Goal: Task Accomplishment & Management: Manage account settings

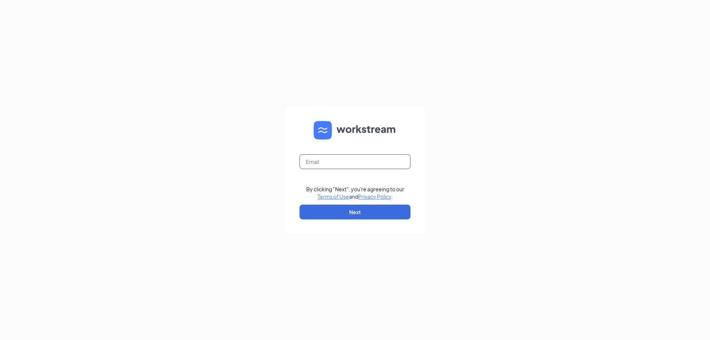
click at [335, 160] on input "text" at bounding box center [355, 161] width 111 height 15
type input "[EMAIL_ADDRESS][DOMAIN_NAME]"
click at [346, 211] on button "Next" at bounding box center [355, 211] width 111 height 15
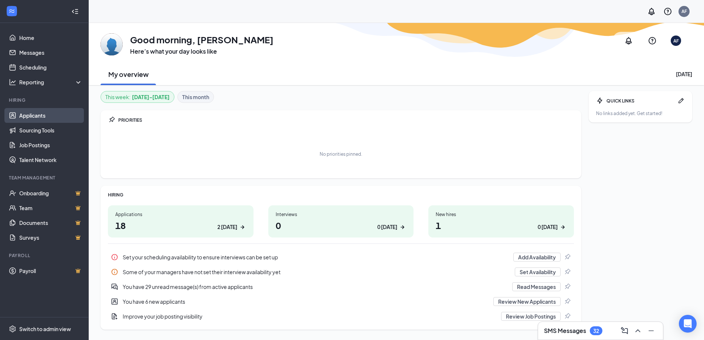
click at [40, 114] on link "Applicants" at bounding box center [50, 115] width 63 height 15
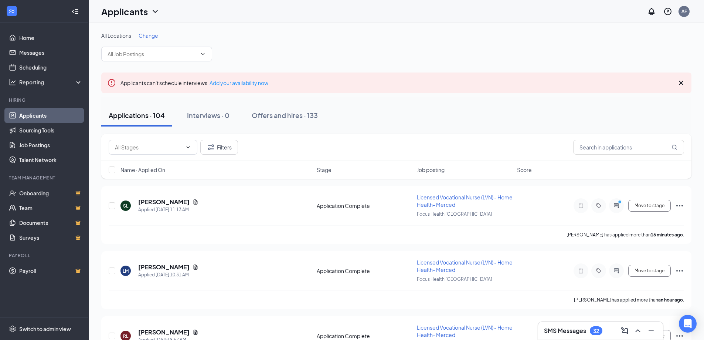
click at [427, 167] on span "Job posting" at bounding box center [431, 169] width 28 height 7
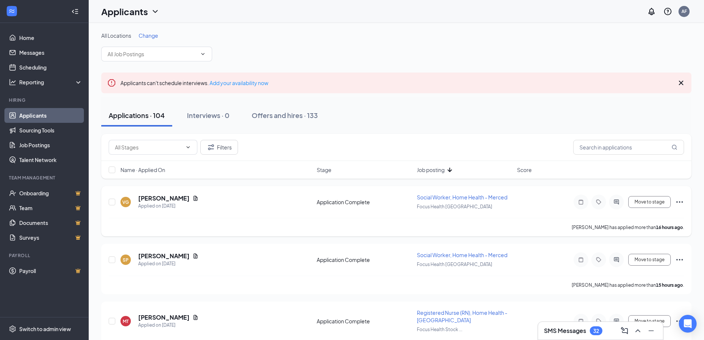
click at [438, 197] on span "Social Worker, Home Health - Merced" at bounding box center [462, 197] width 91 height 7
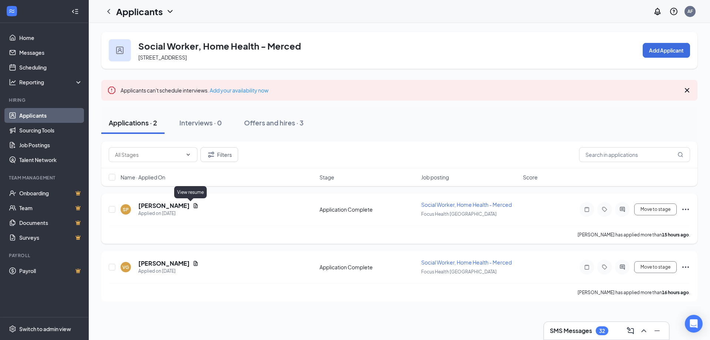
click at [194, 206] on icon "Document" at bounding box center [196, 205] width 4 height 5
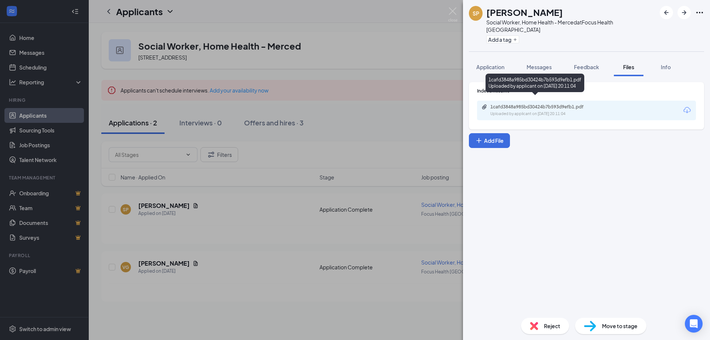
click at [526, 104] on div "1cafd3848a985bd30424b7b593d9efb1.pdf Uploaded by applicant on Sep 15, 2025 at 2…" at bounding box center [541, 110] width 120 height 13
click at [684, 12] on icon "ArrowRight" at bounding box center [684, 12] width 9 height 9
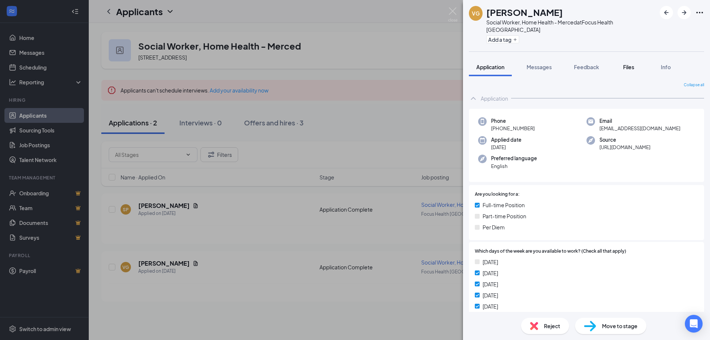
click at [632, 64] on span "Files" at bounding box center [628, 67] width 11 height 7
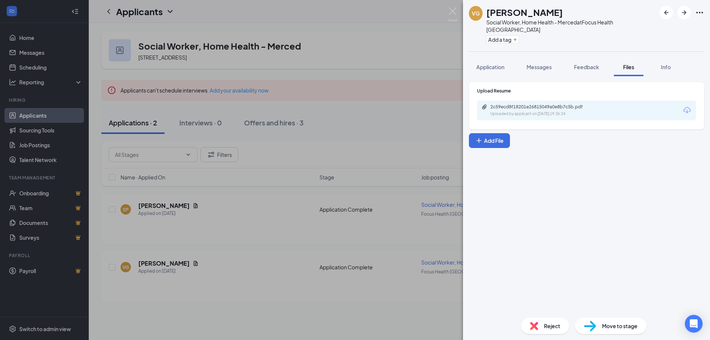
click at [600, 104] on div "2c59ecd8f18201e26815049a0e8b7c5b.pdf Uploaded by applicant on Sep 15, 2025 at 1…" at bounding box center [541, 110] width 120 height 13
click at [666, 12] on icon "ArrowLeftNew" at bounding box center [666, 12] width 4 height 4
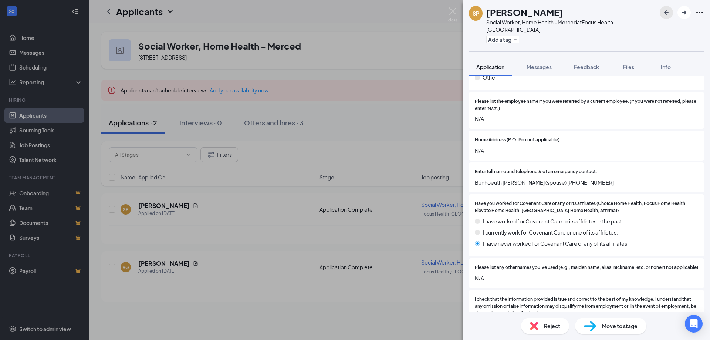
scroll to position [333, 0]
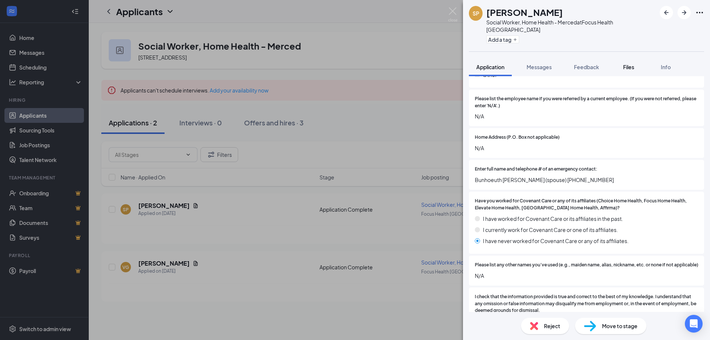
click at [629, 64] on span "Files" at bounding box center [628, 67] width 11 height 7
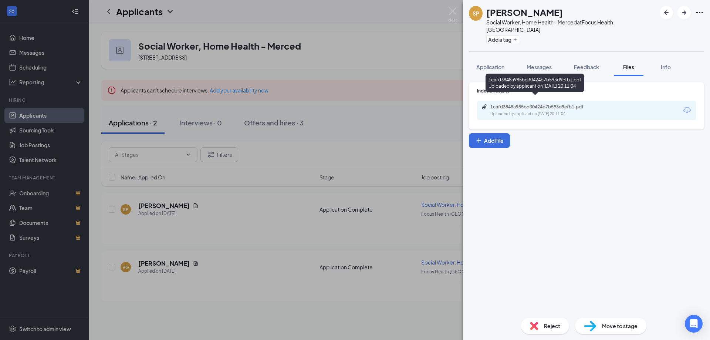
click at [549, 111] on div "Uploaded by applicant on Sep 15, 2025 at 20:11:04" at bounding box center [545, 114] width 111 height 6
click at [551, 325] on span "Reject" at bounding box center [552, 326] width 16 height 8
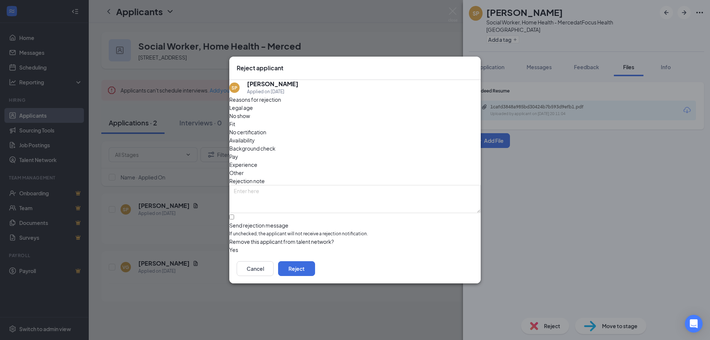
click at [244, 169] on span "Other" at bounding box center [236, 173] width 14 height 8
click at [301, 186] on textarea at bounding box center [354, 199] width 251 height 28
type textarea "location"
click at [315, 271] on button "Reject" at bounding box center [296, 268] width 37 height 15
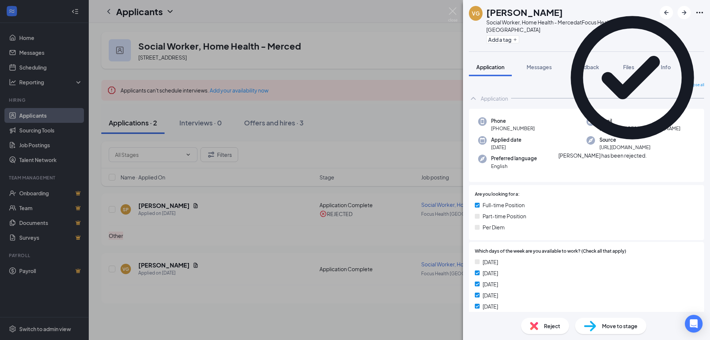
click at [544, 327] on span "Reject" at bounding box center [552, 326] width 16 height 8
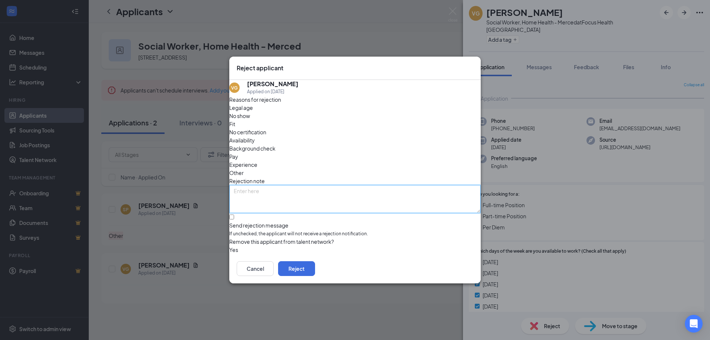
click at [323, 185] on textarea at bounding box center [354, 199] width 251 height 28
type textarea "location"
click at [315, 270] on button "Reject" at bounding box center [296, 268] width 37 height 15
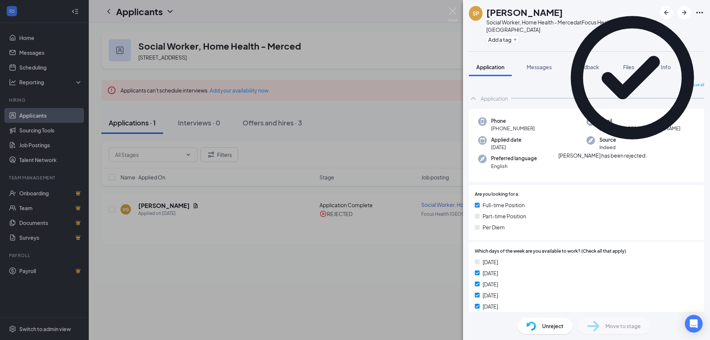
click at [653, 154] on icon "Cross" at bounding box center [651, 156] width 4 height 4
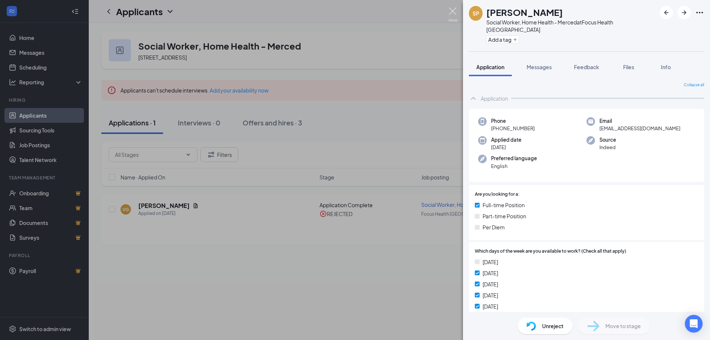
drag, startPoint x: 453, startPoint y: 10, endPoint x: 395, endPoint y: 35, distance: 63.8
click at [453, 10] on img at bounding box center [452, 14] width 9 height 14
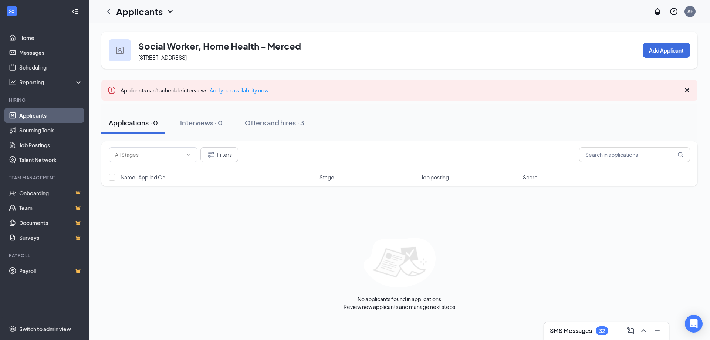
click at [126, 125] on div "Applications · 0" at bounding box center [133, 122] width 49 height 9
click at [47, 115] on link "Applicants" at bounding box center [50, 115] width 63 height 15
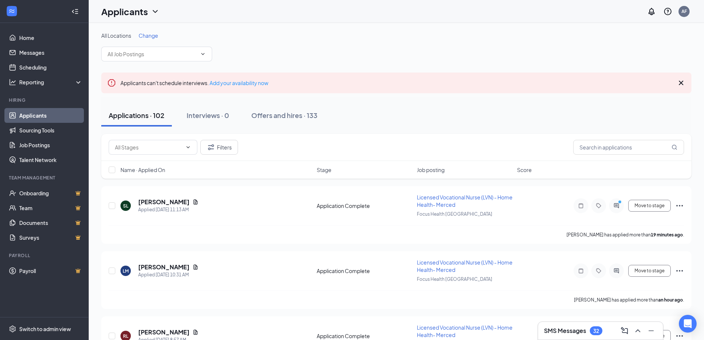
click at [436, 169] on span "Job posting" at bounding box center [431, 169] width 28 height 7
click at [429, 170] on span "Job posting" at bounding box center [431, 169] width 28 height 7
click at [198, 199] on icon "Document" at bounding box center [196, 201] width 4 height 5
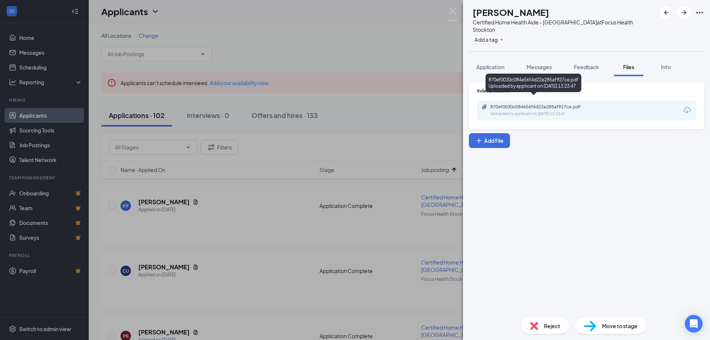
click at [529, 104] on div "870ef0030c084e56f4d22e285af927ce.pdf" at bounding box center [542, 107] width 104 height 6
click at [543, 331] on div "Reject" at bounding box center [545, 326] width 48 height 16
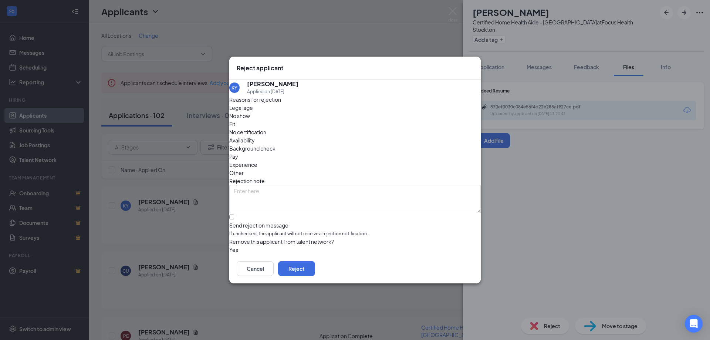
click at [257, 160] on span "Experience" at bounding box center [243, 164] width 28 height 8
click at [315, 271] on button "Reject" at bounding box center [296, 268] width 37 height 15
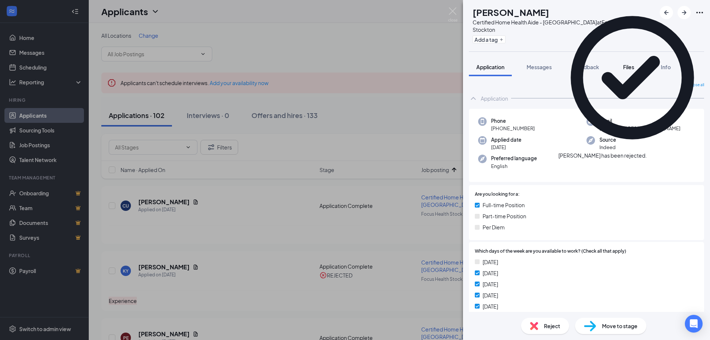
click at [630, 64] on span "Files" at bounding box center [628, 67] width 11 height 7
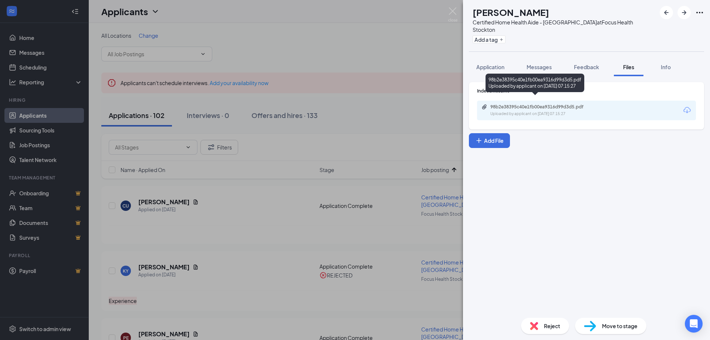
click at [544, 111] on div "Uploaded by applicant on Aug 28, 2025 at 07:15:27" at bounding box center [545, 114] width 111 height 6
click at [684, 13] on icon "ArrowRight" at bounding box center [684, 12] width 4 height 4
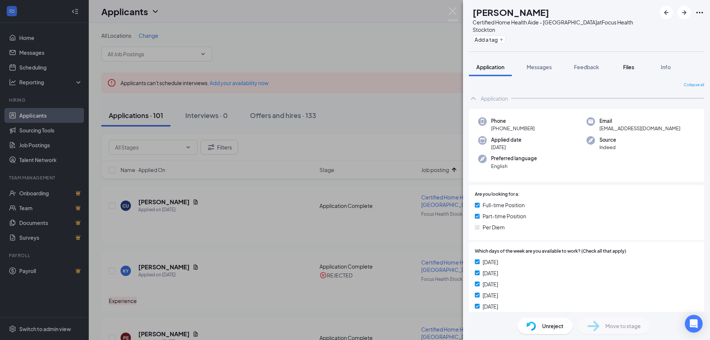
click at [632, 64] on span "Files" at bounding box center [628, 67] width 11 height 7
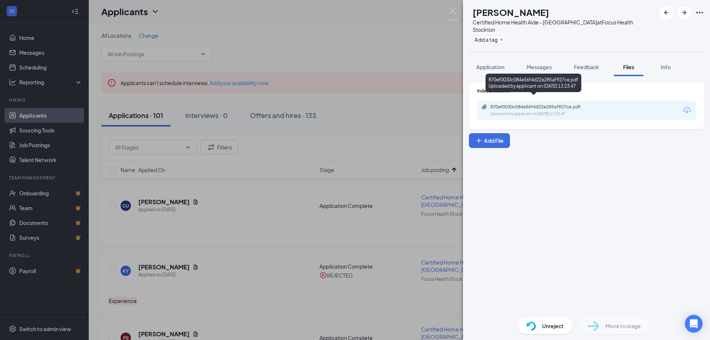
click at [540, 111] on div "Uploaded by applicant on Aug 30, 2025 at 13:23:47" at bounding box center [545, 114] width 111 height 6
click at [687, 14] on icon "ArrowRight" at bounding box center [684, 12] width 9 height 9
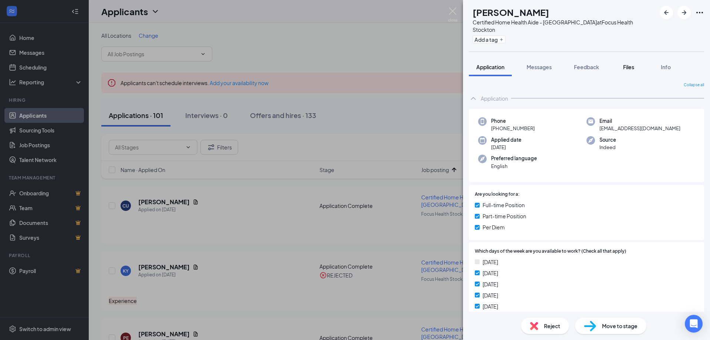
click at [624, 64] on span "Files" at bounding box center [628, 67] width 11 height 7
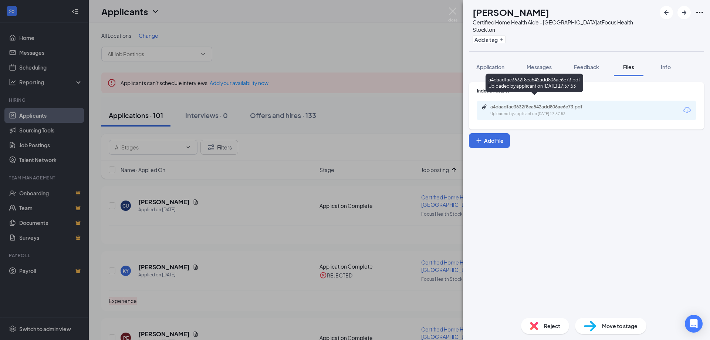
click at [559, 104] on div "a4daadfac3632f8ea542add806ae6e73.pdf Uploaded by applicant on Aug 28, 2025 at 1…" at bounding box center [541, 110] width 120 height 13
click at [683, 12] on icon "ArrowRight" at bounding box center [684, 12] width 4 height 4
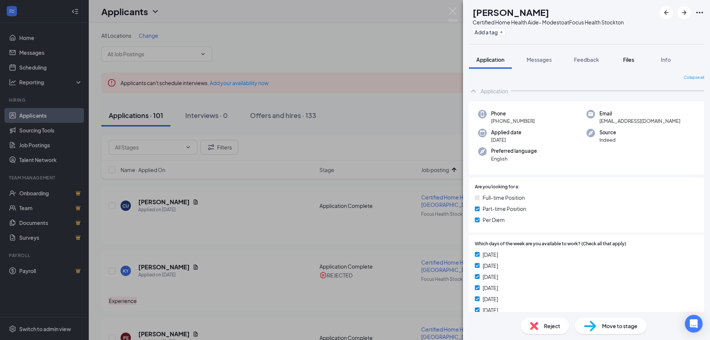
click at [632, 58] on span "Files" at bounding box center [628, 59] width 11 height 7
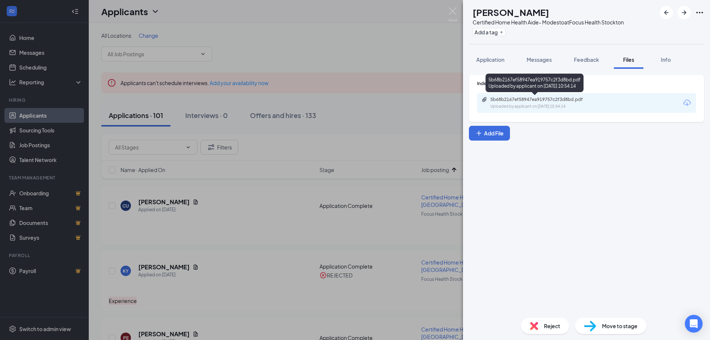
click at [554, 102] on div "5b68b2167ef58947ea919757c2f3d8bd.pdf Uploaded by applicant on Sep 04, 2025 at 1…" at bounding box center [541, 103] width 120 height 13
click at [681, 13] on icon "ArrowRight" at bounding box center [684, 12] width 9 height 9
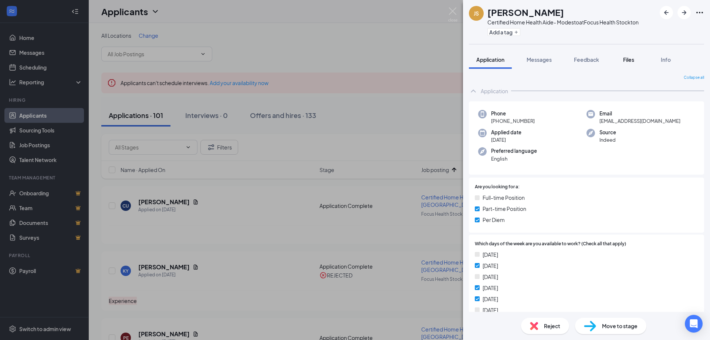
click at [631, 62] on span "Files" at bounding box center [628, 59] width 11 height 7
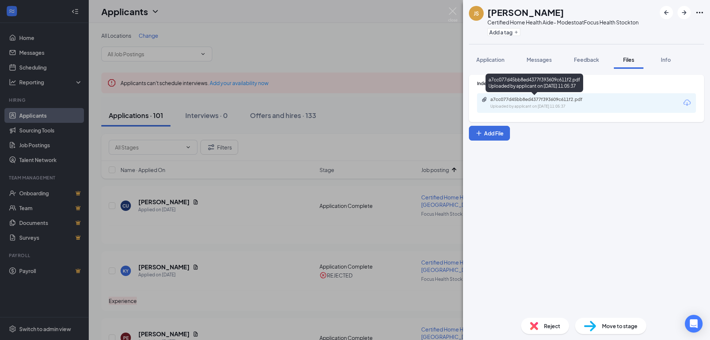
click at [571, 103] on div "a7cc077d45bb8ed4377f393609c611f2.pdf Uploaded by applicant on Aug 27, 2025 at 1…" at bounding box center [541, 103] width 120 height 13
click at [542, 327] on div "Reject" at bounding box center [545, 326] width 48 height 16
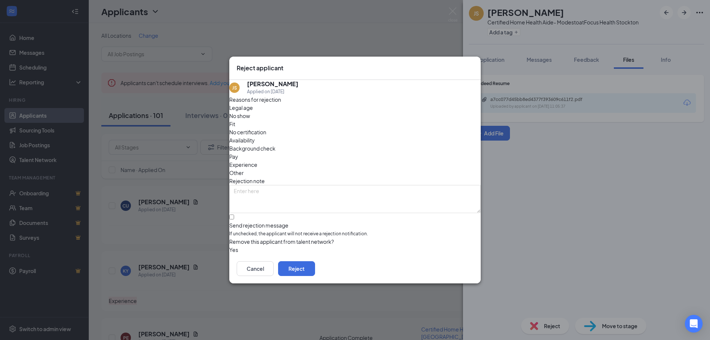
click at [257, 160] on span "Experience" at bounding box center [243, 164] width 28 height 8
click at [315, 271] on button "Reject" at bounding box center [296, 268] width 37 height 15
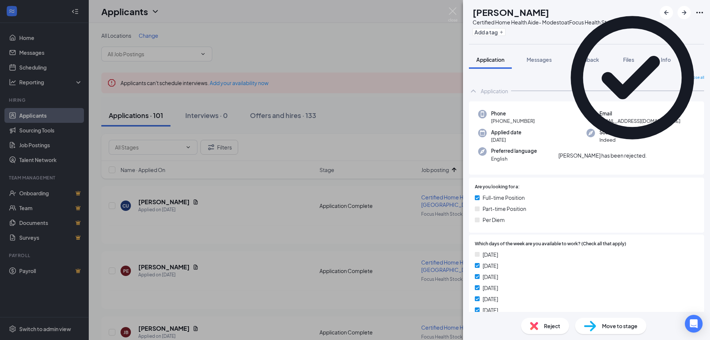
click at [653, 154] on icon "Cross" at bounding box center [651, 156] width 4 height 4
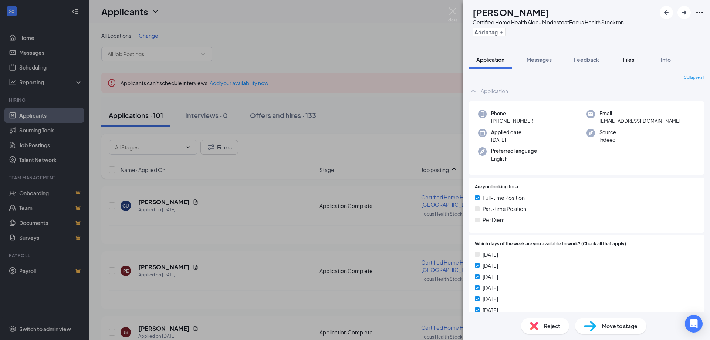
click at [628, 59] on span "Files" at bounding box center [628, 59] width 11 height 7
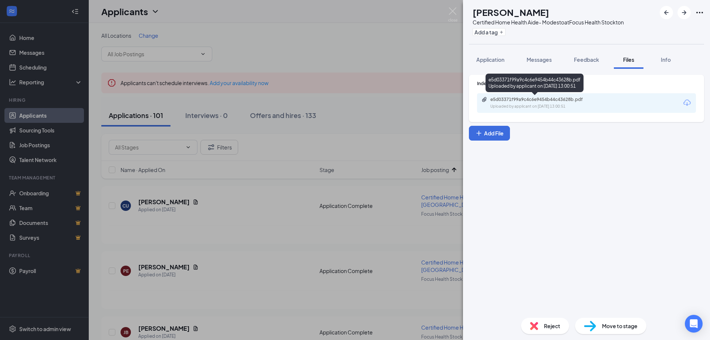
click at [549, 101] on div "e5d03371f99a9c4c6e9454b44c43628b.pdf" at bounding box center [542, 100] width 104 height 6
click at [683, 11] on icon "ArrowRight" at bounding box center [684, 12] width 9 height 9
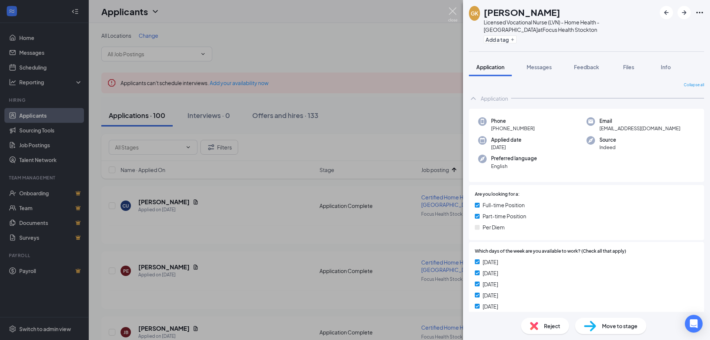
click at [453, 11] on img at bounding box center [452, 14] width 9 height 14
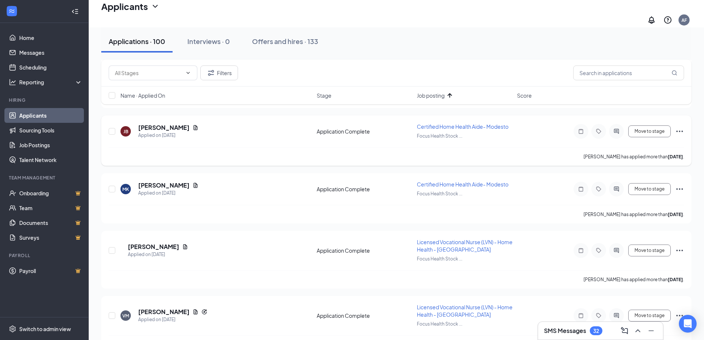
scroll to position [222, 0]
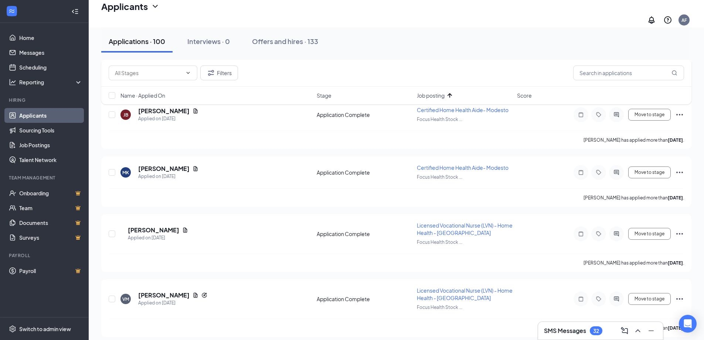
click at [429, 97] on span "Job posting" at bounding box center [431, 95] width 28 height 7
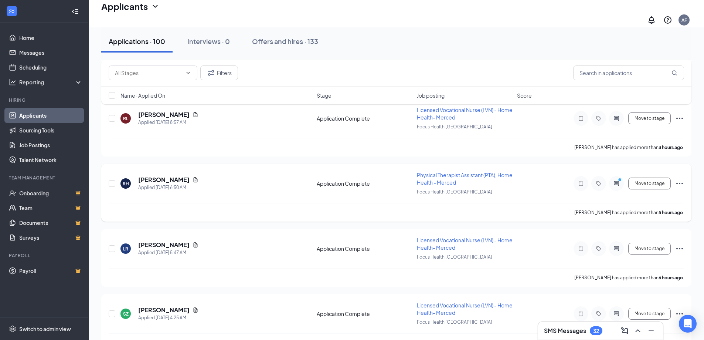
click at [424, 172] on span "Physical Therapist Assistant (PTA), Home Health - Merced" at bounding box center [465, 179] width 96 height 14
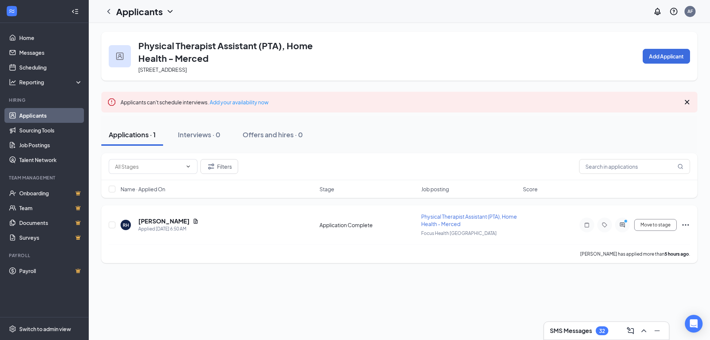
click at [435, 218] on span "Physical Therapist Assistant (PTA), Home Health - Merced" at bounding box center [469, 220] width 96 height 14
click at [134, 136] on div "Applications · 1" at bounding box center [132, 134] width 47 height 9
click at [21, 116] on link "Applicants" at bounding box center [50, 115] width 63 height 15
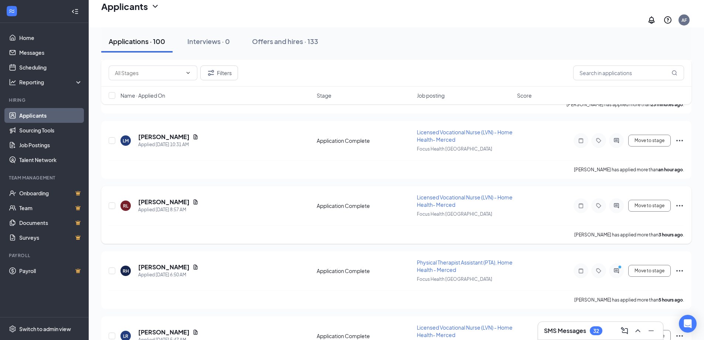
scroll to position [148, 0]
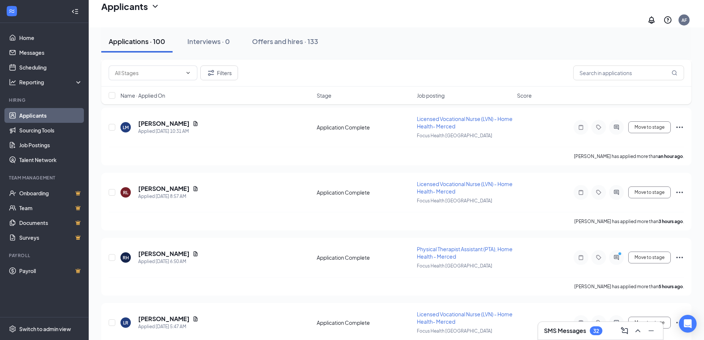
click at [430, 94] on span "Job posting" at bounding box center [431, 95] width 28 height 7
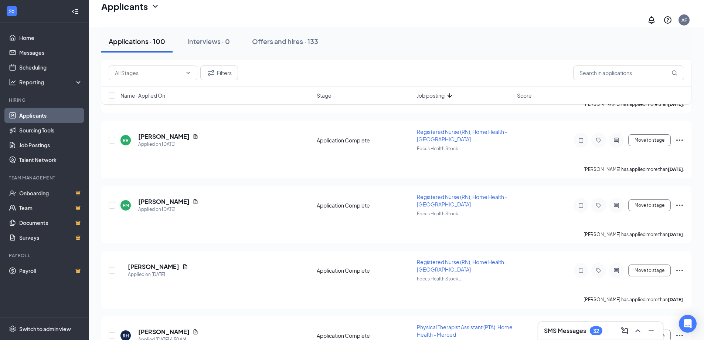
scroll to position [1035, 0]
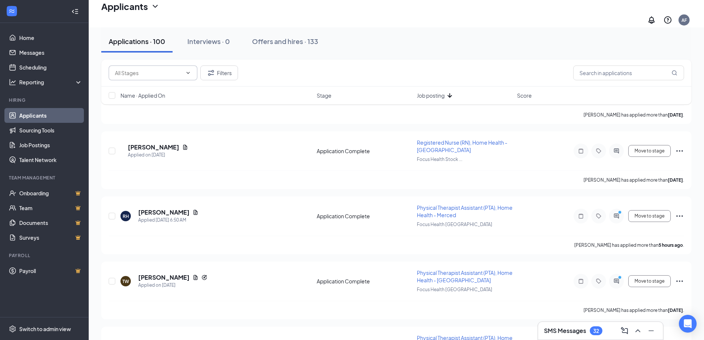
click at [124, 74] on input "text" at bounding box center [148, 73] width 67 height 8
click at [165, 71] on input "text" at bounding box center [148, 73] width 67 height 8
click at [614, 75] on input "text" at bounding box center [629, 72] width 111 height 15
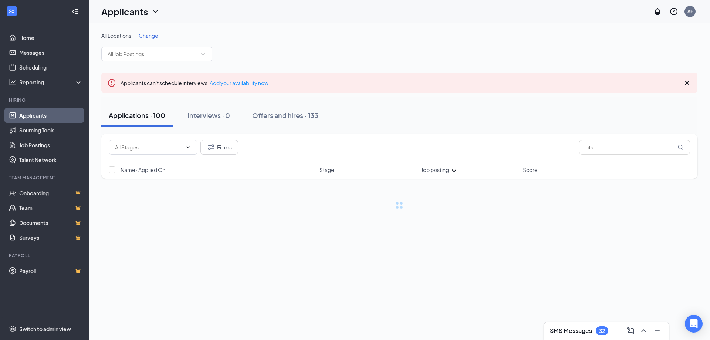
click at [686, 79] on icon "Cross" at bounding box center [687, 82] width 9 height 9
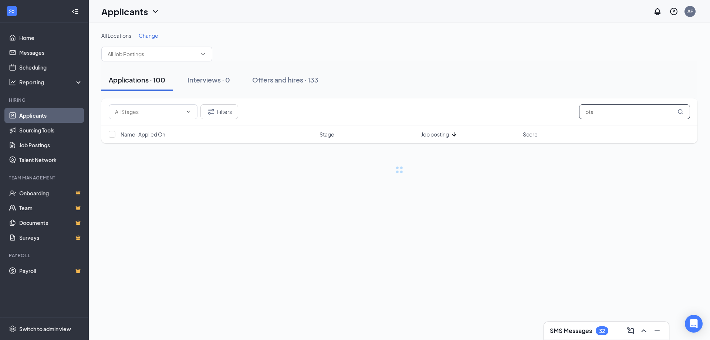
drag, startPoint x: 603, startPoint y: 109, endPoint x: 572, endPoint y: 111, distance: 31.1
click at [572, 111] on div "Application Complete (103) Filters pta" at bounding box center [399, 111] width 581 height 15
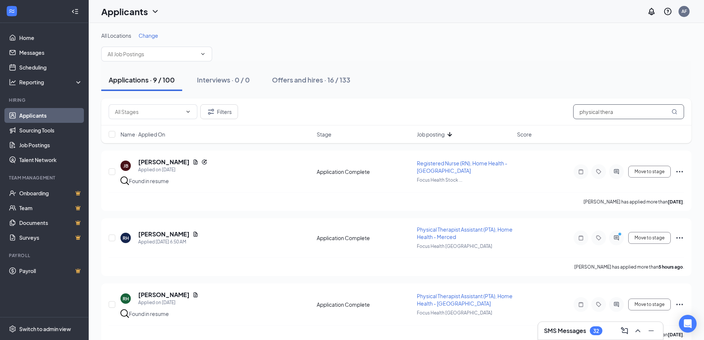
click at [676, 112] on icon "MagnifyingGlass" at bounding box center [675, 112] width 6 height 6
click at [629, 113] on input "physical thera" at bounding box center [629, 111] width 111 height 15
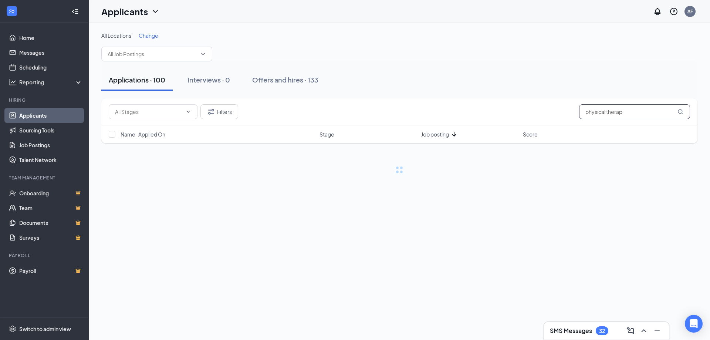
type input "physical therapy"
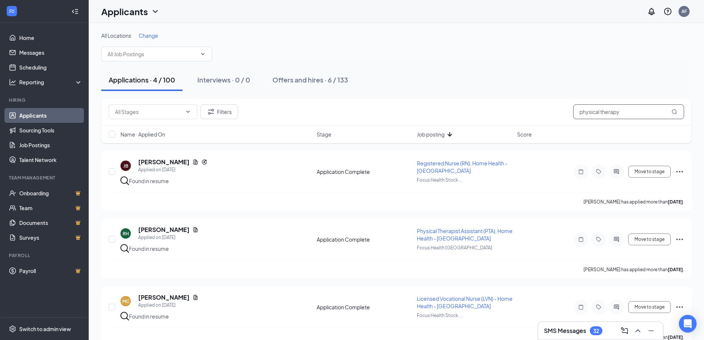
drag, startPoint x: 621, startPoint y: 110, endPoint x: 568, endPoint y: 108, distance: 53.3
click at [568, 108] on div "Application Complete (103) Filters physical therapy" at bounding box center [397, 111] width 576 height 15
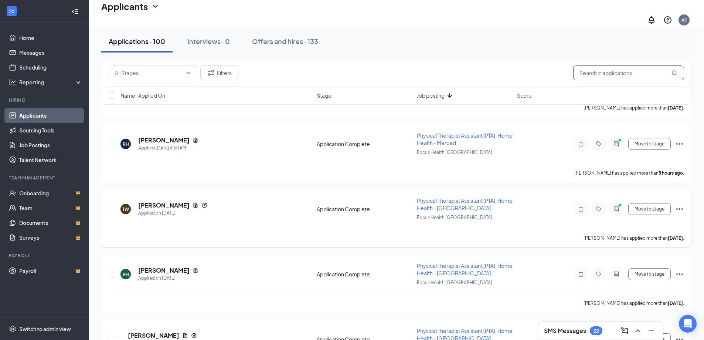
scroll to position [1072, 0]
click at [676, 204] on icon "Ellipses" at bounding box center [680, 208] width 9 height 9
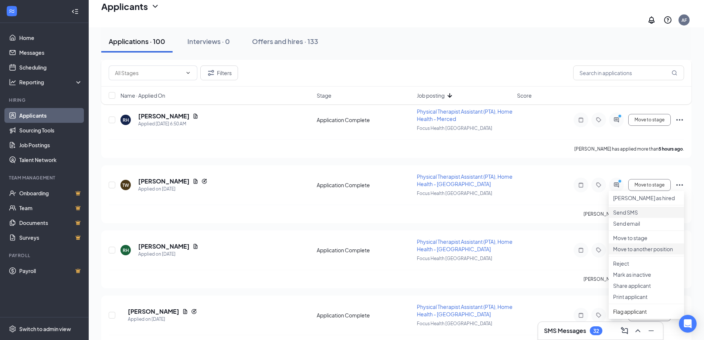
scroll to position [1109, 0]
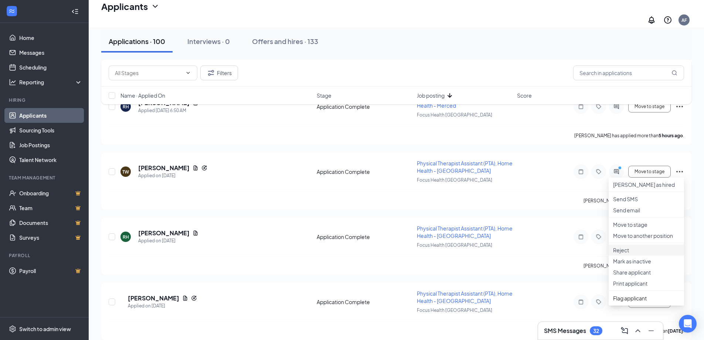
click at [632, 254] on p "Reject" at bounding box center [646, 249] width 67 height 7
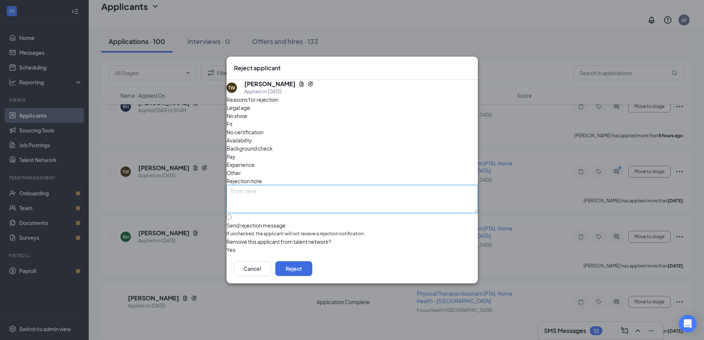
click at [316, 185] on textarea at bounding box center [352, 199] width 251 height 28
type textarea "Asked for too high of a salary"
click at [312, 273] on button "Reject" at bounding box center [293, 268] width 37 height 15
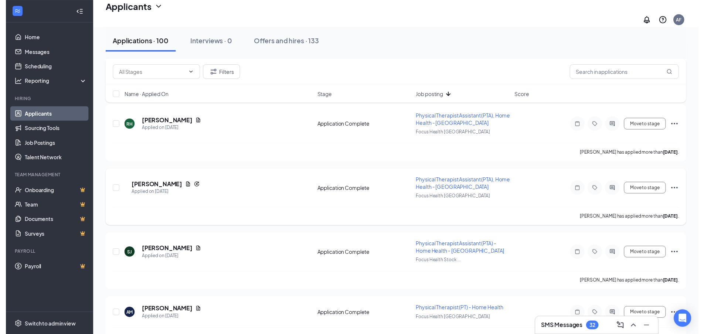
scroll to position [1257, 0]
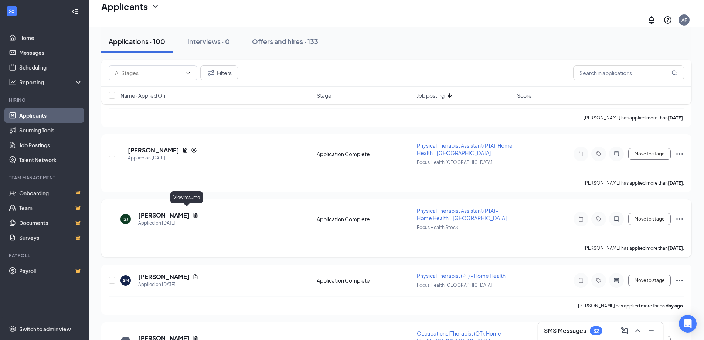
click at [194, 213] on icon "Document" at bounding box center [196, 215] width 4 height 5
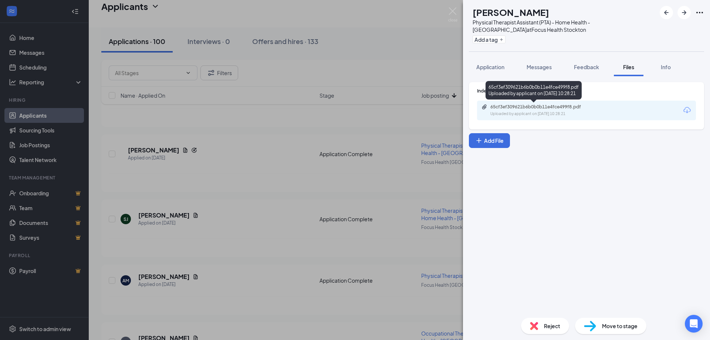
click at [549, 109] on div "65cf3ef309621b6b0b0b11e4fce499f8.pdf" at bounding box center [542, 107] width 104 height 6
click at [451, 9] on img at bounding box center [452, 14] width 9 height 14
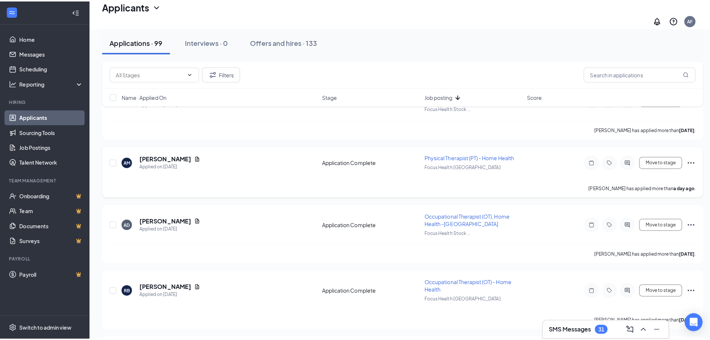
scroll to position [1294, 0]
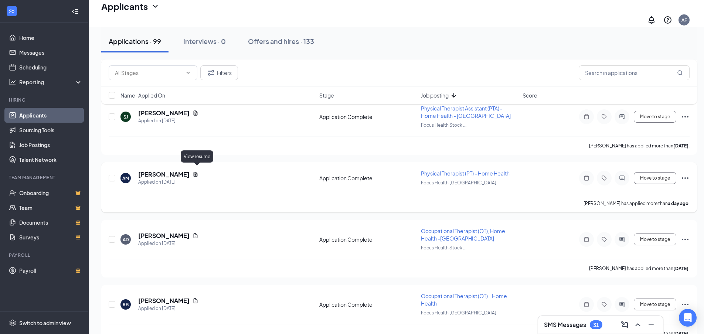
click at [198, 172] on icon "Document" at bounding box center [196, 174] width 4 height 5
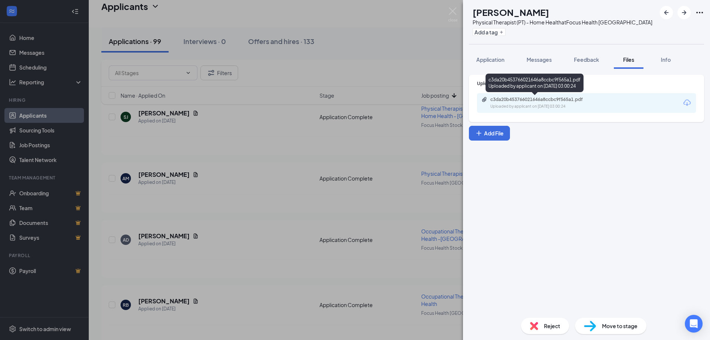
click at [516, 104] on div "Uploaded by applicant on Sep 15, 2025 at 03:00:24" at bounding box center [545, 107] width 111 height 6
click at [491, 61] on span "Application" at bounding box center [490, 59] width 28 height 7
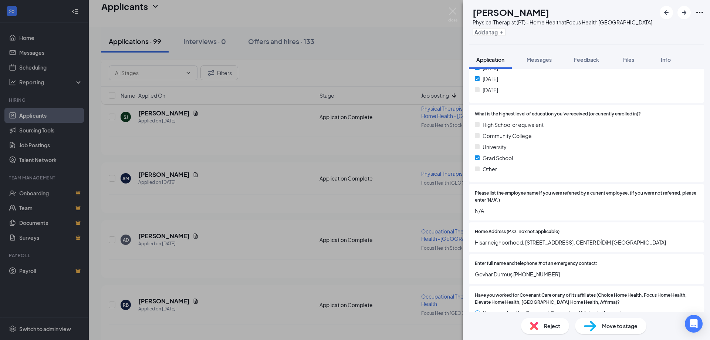
scroll to position [259, 0]
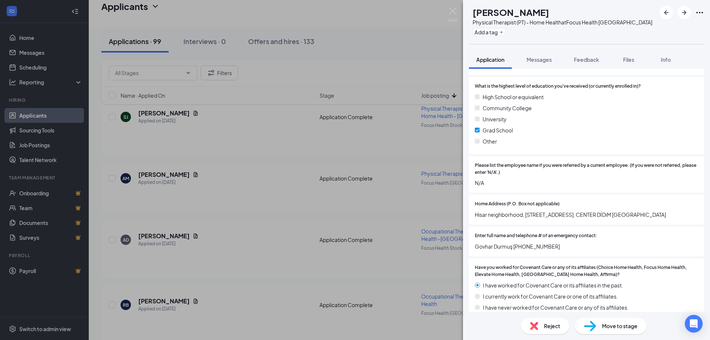
click at [542, 329] on div "Reject" at bounding box center [545, 326] width 48 height 16
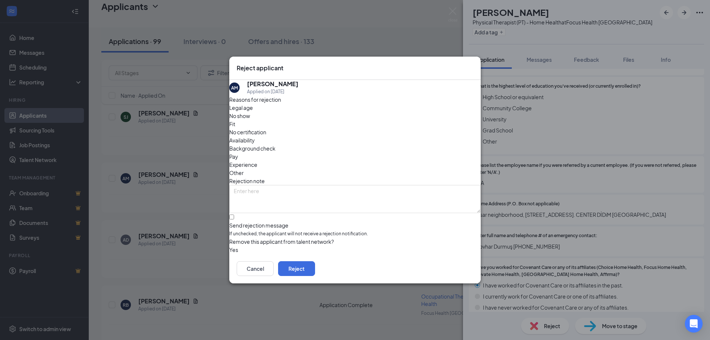
click at [382, 169] on div "Other" at bounding box center [354, 173] width 251 height 8
click at [308, 185] on textarea at bounding box center [354, 199] width 251 height 28
type textarea "location"
click at [315, 268] on button "Reject" at bounding box center [296, 268] width 37 height 15
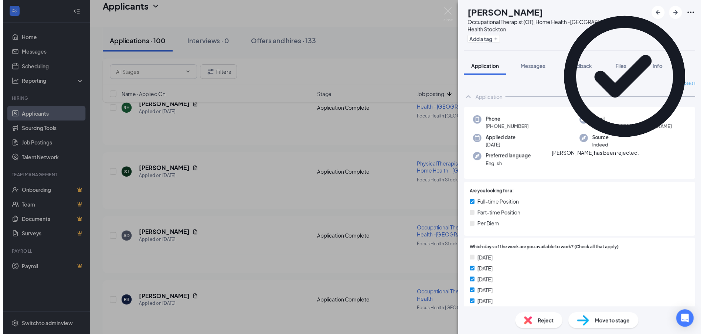
scroll to position [1287, 0]
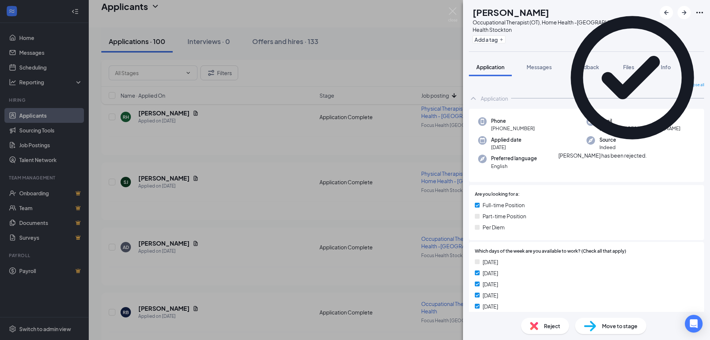
click at [647, 152] on icon "Cross" at bounding box center [647, 152] width 0 height 0
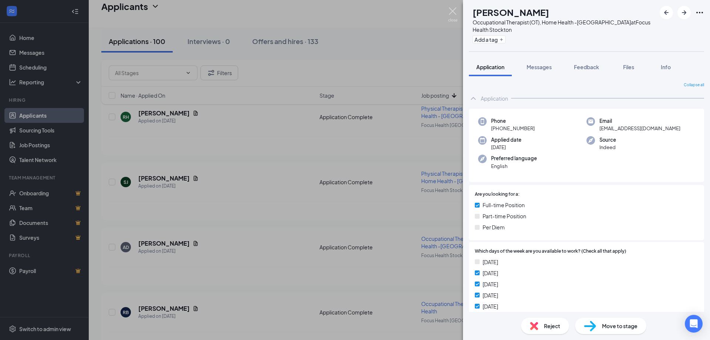
click at [452, 12] on img at bounding box center [452, 14] width 9 height 14
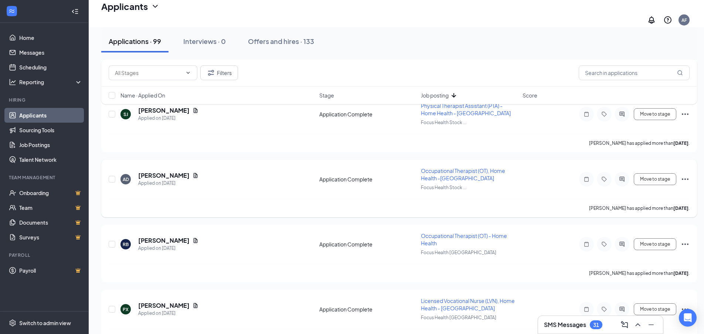
scroll to position [1361, 0]
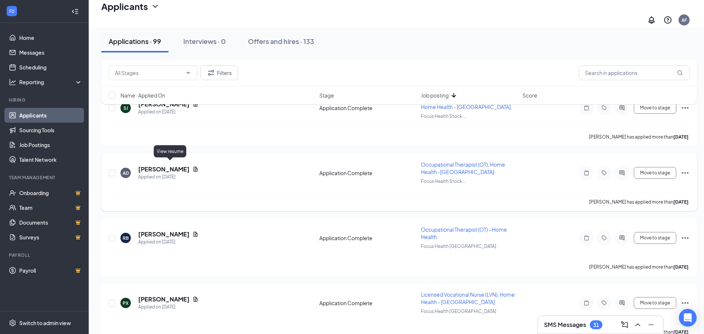
click at [194, 167] on icon "Document" at bounding box center [196, 169] width 4 height 5
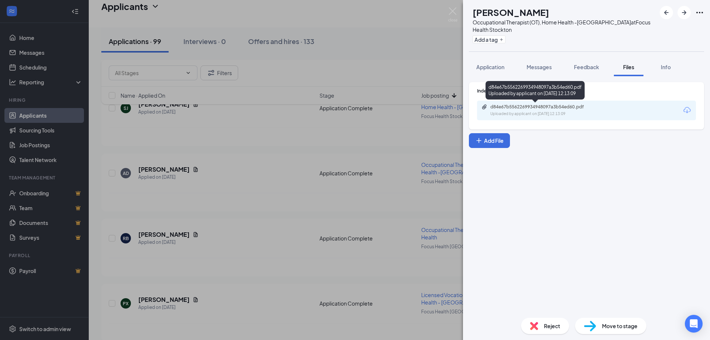
click at [518, 109] on div "d84e67b5562269934948097a3b54ed60.pdf" at bounding box center [542, 107] width 104 height 6
click at [546, 322] on span "Reject" at bounding box center [552, 326] width 16 height 8
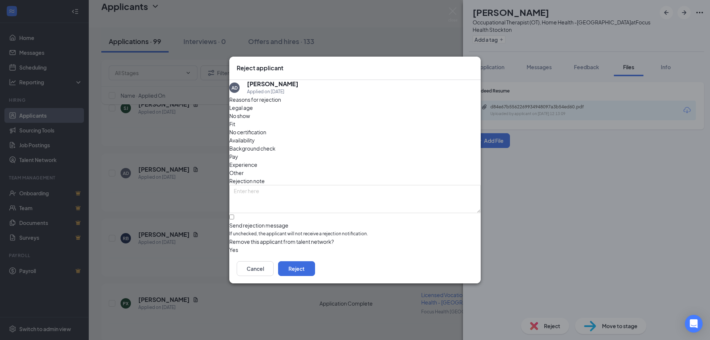
click at [244, 169] on span "Other" at bounding box center [236, 173] width 14 height 8
click at [350, 185] on textarea at bounding box center [354, 199] width 251 height 28
type textarea "location"
drag, startPoint x: 464, startPoint y: 269, endPoint x: 453, endPoint y: 265, distance: 12.2
click at [315, 268] on button "Reject" at bounding box center [296, 268] width 37 height 15
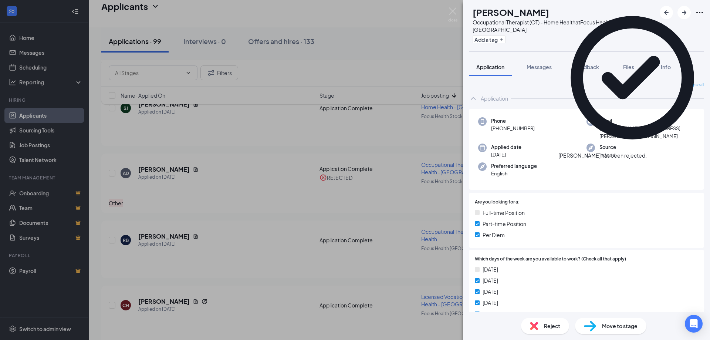
click at [647, 152] on icon "Cross" at bounding box center [647, 152] width 0 height 0
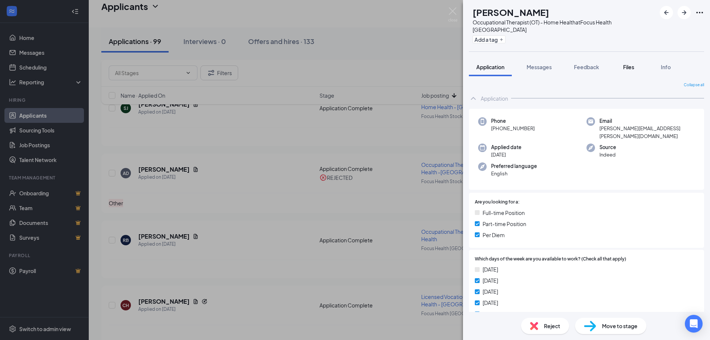
click at [629, 64] on span "Files" at bounding box center [628, 67] width 11 height 7
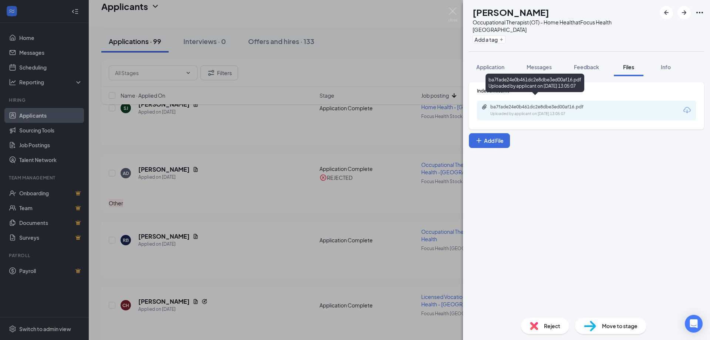
click at [562, 104] on div "ba7fade24e0b461dc2e8dbe3ed00af16.pdf" at bounding box center [542, 107] width 104 height 6
click at [687, 11] on icon "ArrowRight" at bounding box center [684, 12] width 9 height 9
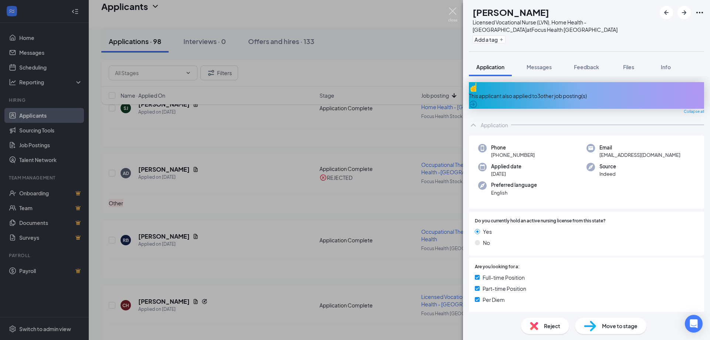
click at [453, 11] on img at bounding box center [452, 14] width 9 height 14
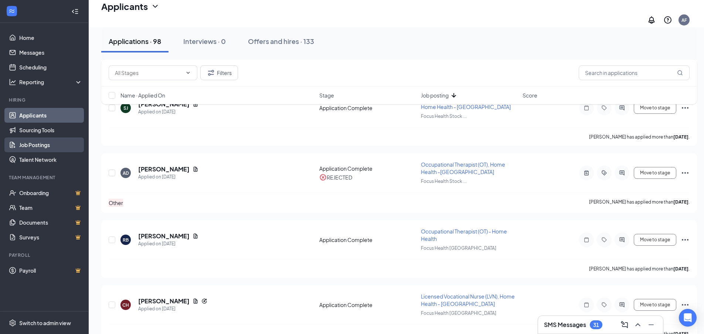
click at [38, 143] on link "Job Postings" at bounding box center [50, 145] width 63 height 15
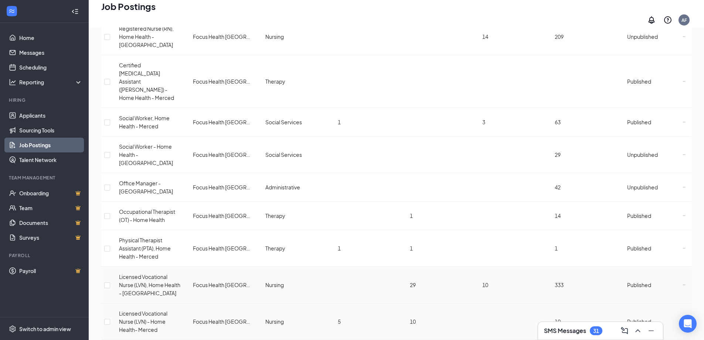
scroll to position [222, 0]
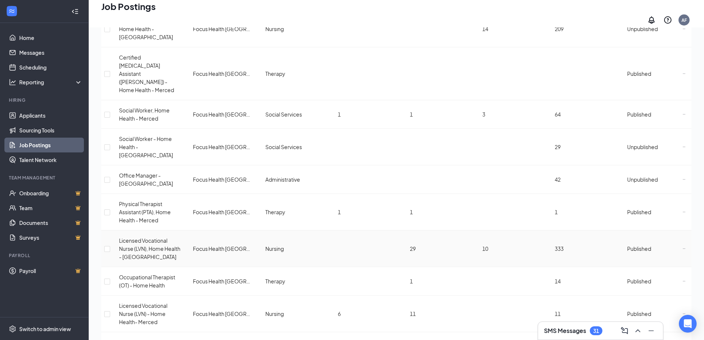
click at [630, 245] on span "Published" at bounding box center [640, 248] width 24 height 7
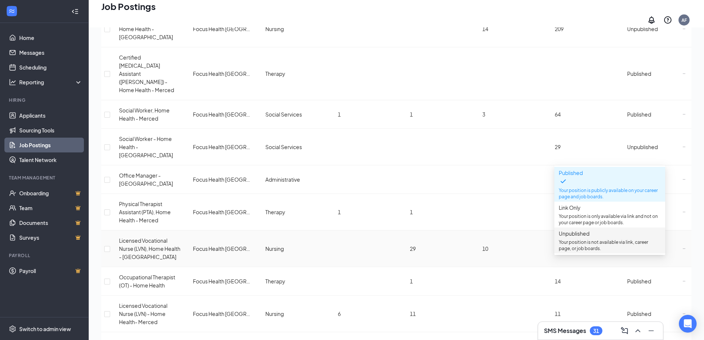
click at [580, 247] on p "Your position is not available via link, career page, or job boards." at bounding box center [610, 245] width 102 height 13
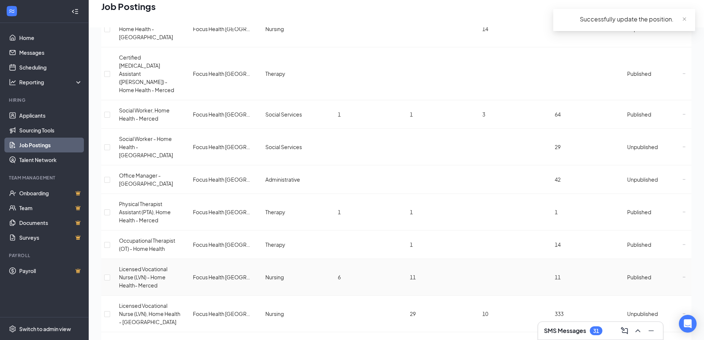
click at [629, 274] on span "Published" at bounding box center [640, 277] width 24 height 7
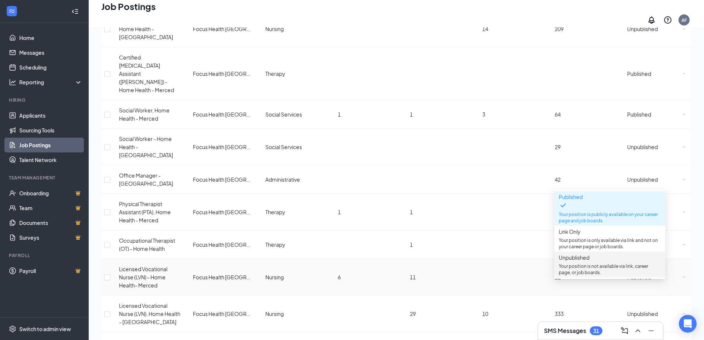
click at [576, 269] on p "Your position is not available via link, career page, or job boards." at bounding box center [610, 269] width 102 height 13
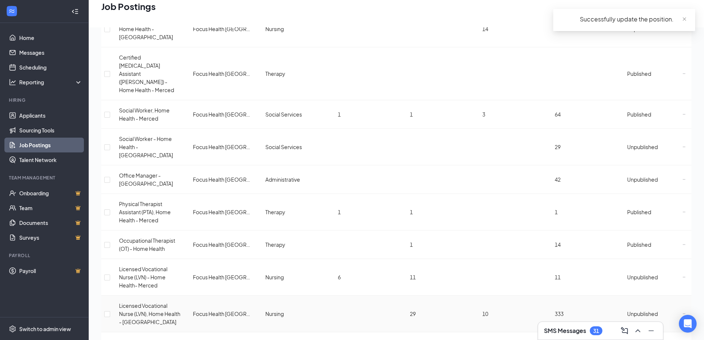
scroll to position [296, 0]
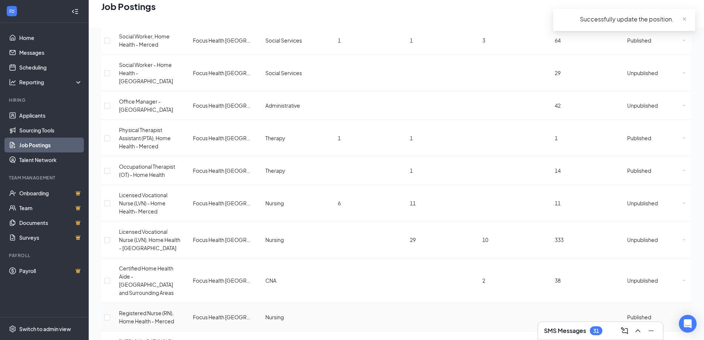
click at [646, 314] on span "Published" at bounding box center [640, 317] width 24 height 7
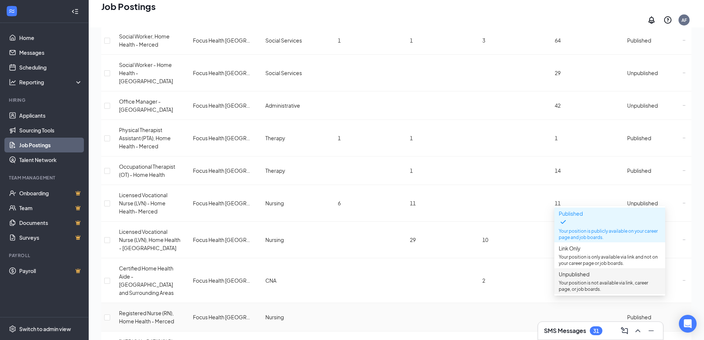
click at [578, 283] on span "Unpublished Your position is not available via link, career page, or job boards." at bounding box center [610, 281] width 102 height 22
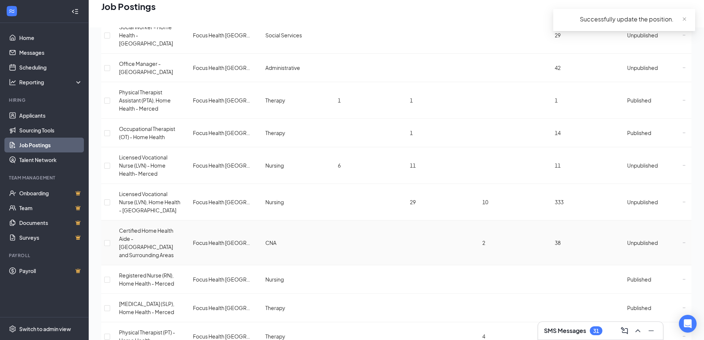
scroll to position [407, 0]
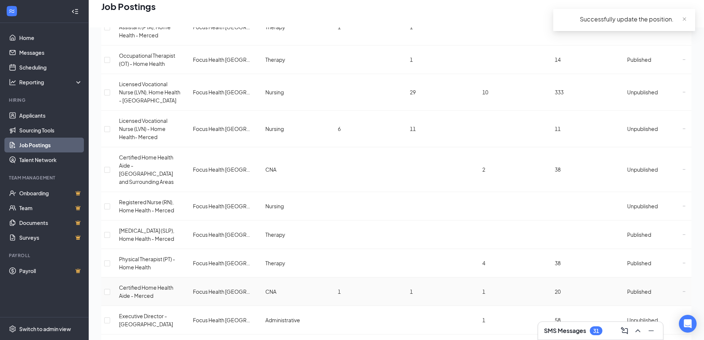
click at [634, 288] on span "Published" at bounding box center [640, 291] width 24 height 7
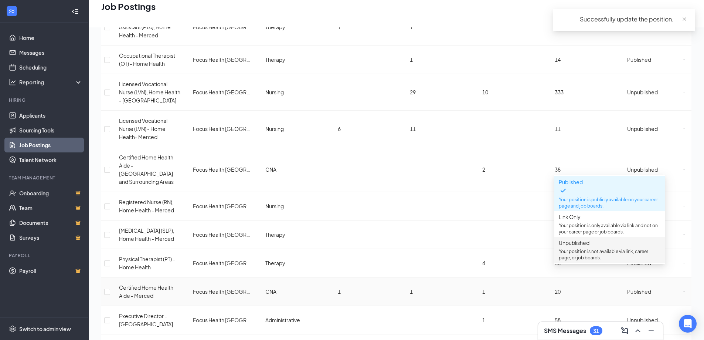
click at [585, 257] on p "Your position is not available via link, career page, or job boards." at bounding box center [610, 254] width 102 height 13
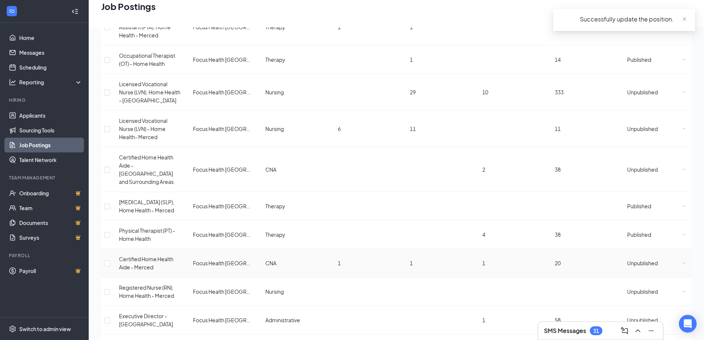
click at [630, 260] on span "Unpublished" at bounding box center [643, 263] width 31 height 7
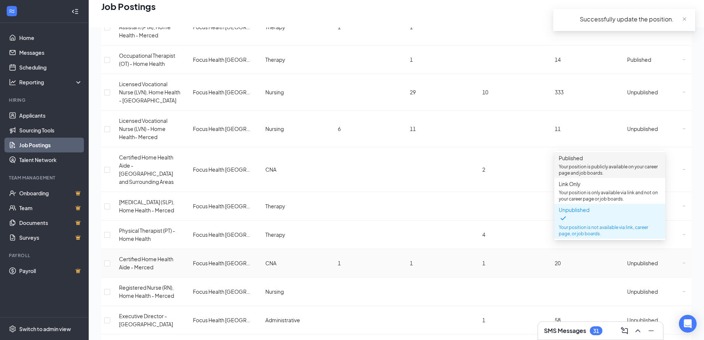
click at [584, 167] on p "Your position is publicly available on your career page and job boards." at bounding box center [610, 169] width 102 height 13
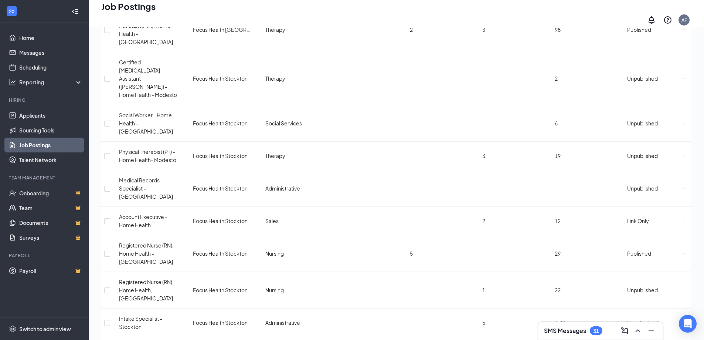
scroll to position [1118, 0]
